Goal: Information Seeking & Learning: Find specific fact

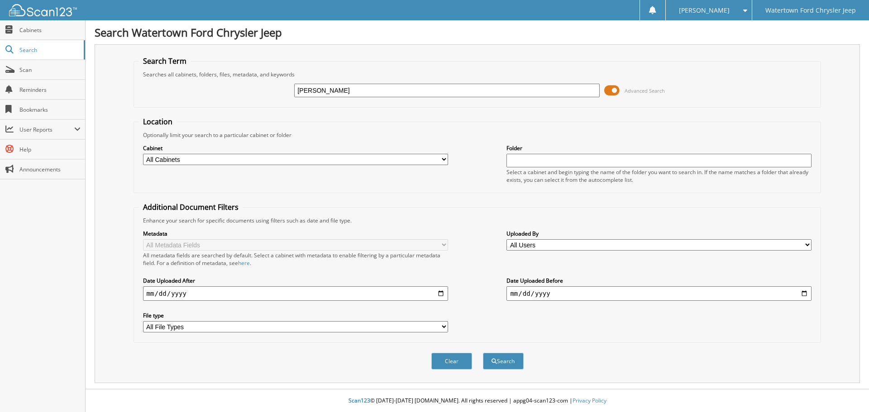
type input "[PERSON_NAME]"
click at [483, 353] on button "Search" at bounding box center [503, 361] width 41 height 17
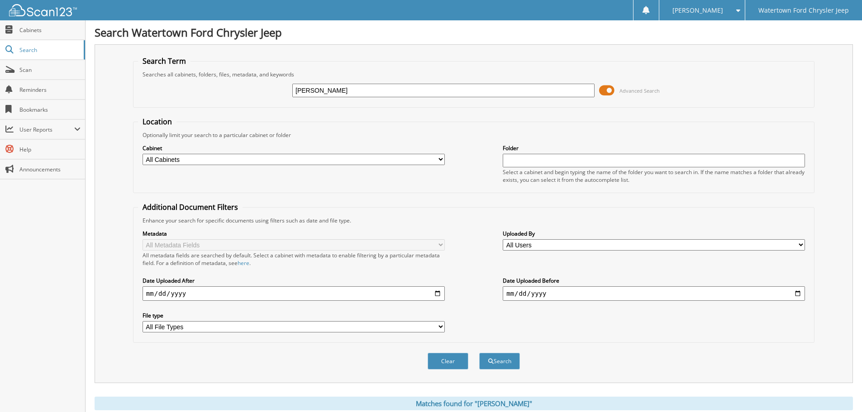
click at [315, 90] on input "[PERSON_NAME]" at bounding box center [443, 91] width 302 height 14
type input "[PERSON_NAME]"
click at [498, 357] on button "Search" at bounding box center [499, 361] width 41 height 17
click at [55, 33] on span "Cabinets" at bounding box center [49, 30] width 61 height 8
